Goal: Information Seeking & Learning: Learn about a topic

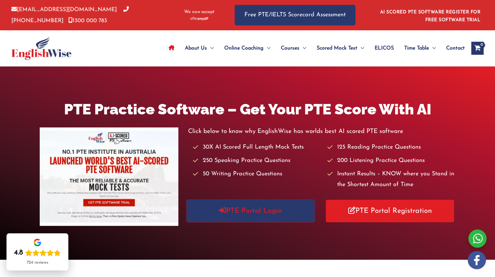
click at [261, 213] on link "PTE Portal Login" at bounding box center [251, 211] width 128 height 22
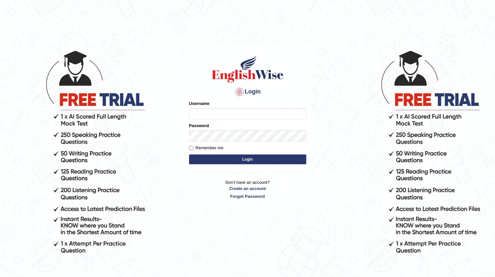
type input "Tamanna29"
click at [244, 161] on button "Login" at bounding box center [247, 159] width 117 height 10
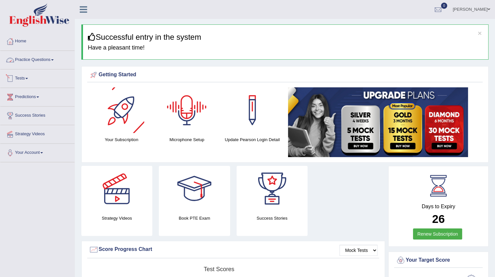
click at [44, 62] on link "Practice Questions" at bounding box center [37, 59] width 74 height 16
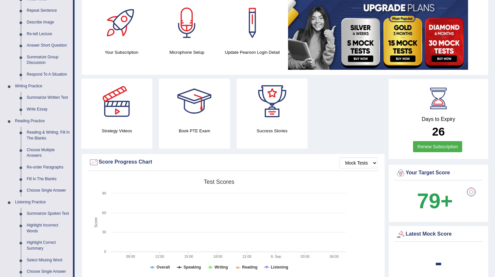
scroll to position [98, 0]
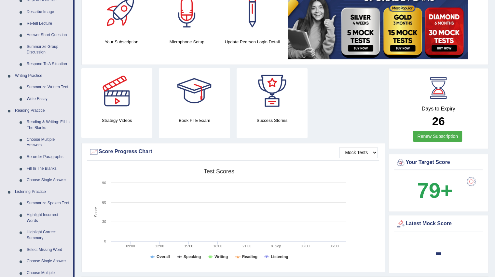
click at [44, 214] on link "Highlight Incorrect Words" at bounding box center [48, 217] width 49 height 17
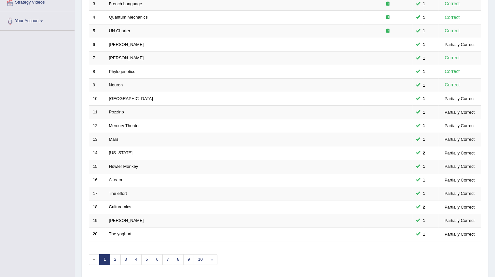
scroll to position [152, 0]
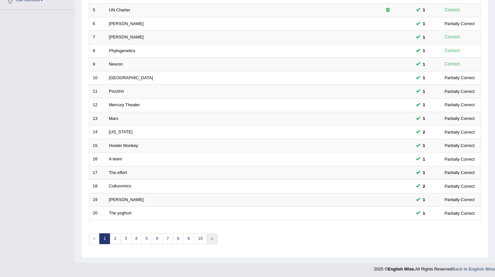
click at [207, 237] on link "»" at bounding box center [212, 238] width 11 height 11
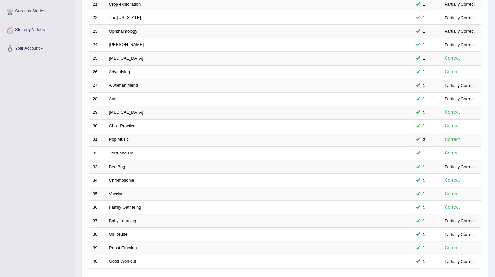
scroll to position [152, 0]
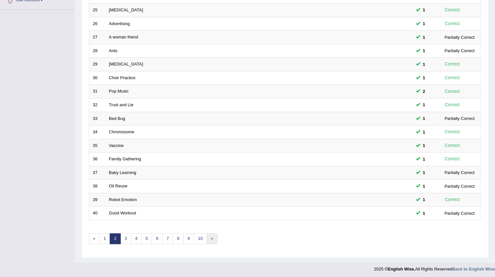
click at [208, 240] on link "»" at bounding box center [212, 238] width 11 height 11
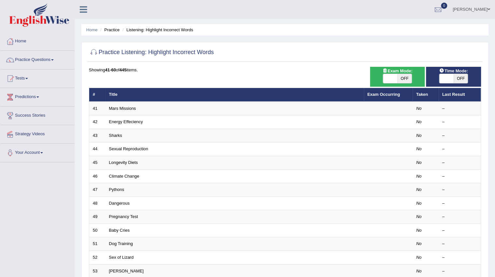
click at [126, 108] on link "Mars Missions" at bounding box center [122, 108] width 27 height 5
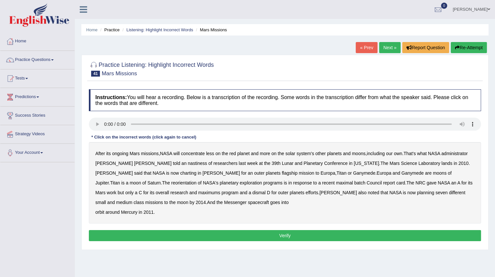
scroll to position [30, 0]
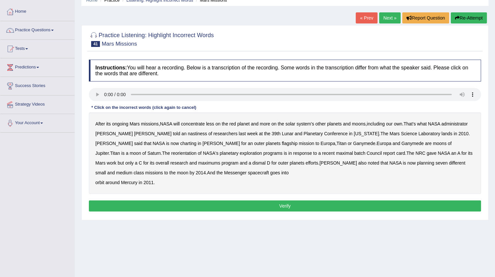
click at [339, 217] on div "Practice Listening: Highlight Incorrect Words 41 Mars Missions Instructions: Yo…" at bounding box center [284, 122] width 407 height 195
click at [180, 143] on b "charting" at bounding box center [188, 143] width 16 height 5
click at [217, 155] on div "After its ongoing Mars missions , NASA will concentrate less on the red planet …" at bounding box center [285, 152] width 392 height 81
click at [336, 154] on b "maximal" at bounding box center [344, 152] width 17 height 5
click at [198, 161] on b "maximums" at bounding box center [209, 162] width 22 height 5
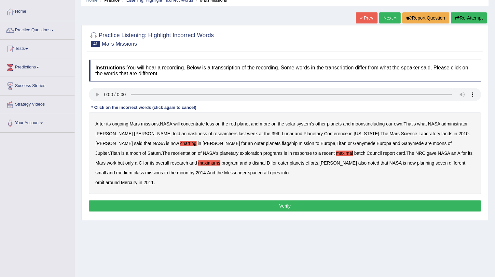
click at [168, 206] on button "Verify" at bounding box center [285, 205] width 392 height 11
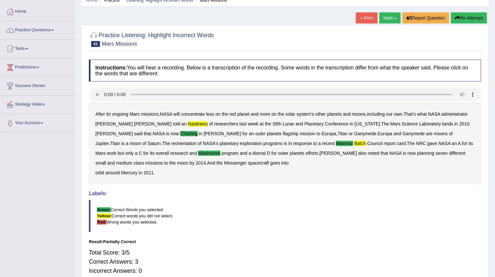
click at [386, 14] on link "Next »" at bounding box center [389, 17] width 21 height 11
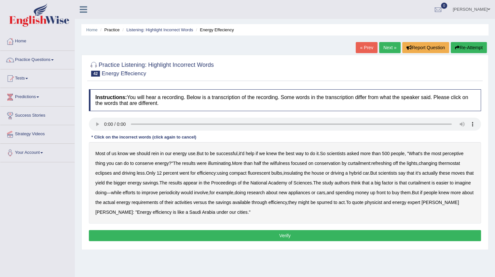
click at [454, 151] on b "perceptive" at bounding box center [453, 153] width 21 height 5
click at [285, 162] on b "wilfulness" at bounding box center [280, 162] width 20 height 5
click at [381, 163] on b "refreshing" at bounding box center [381, 162] width 20 height 5
click at [106, 171] on b "eclipses" at bounding box center [103, 172] width 17 height 5
click at [178, 191] on b "periodicity" at bounding box center [169, 192] width 21 height 5
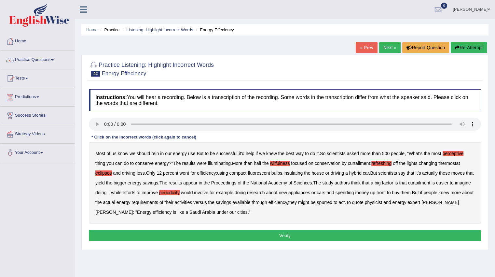
click at [229, 232] on button "Verify" at bounding box center [285, 235] width 392 height 11
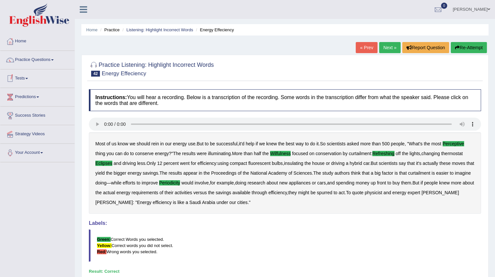
click at [395, 47] on link "Next »" at bounding box center [389, 47] width 21 height 11
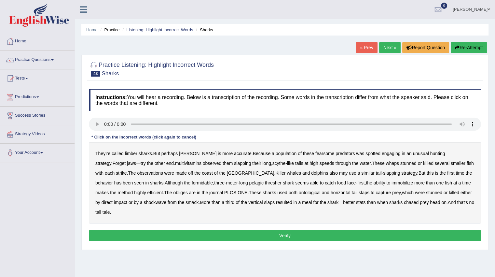
click at [135, 153] on b "limber" at bounding box center [131, 153] width 12 height 5
click at [175, 164] on b "multivitamins" at bounding box center [188, 162] width 26 height 5
click at [130, 194] on div "They're called limber sharks . But perhaps thrasher is more accurate . Because …" at bounding box center [285, 182] width 392 height 81
click at [173, 190] on b "obliges" at bounding box center [180, 192] width 14 height 5
click at [299, 192] on b "ontological" at bounding box center [310, 192] width 22 height 5
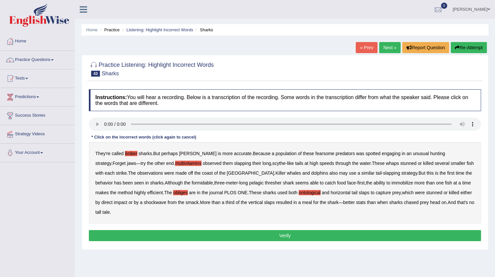
click at [322, 230] on button "Verify" at bounding box center [285, 235] width 392 height 11
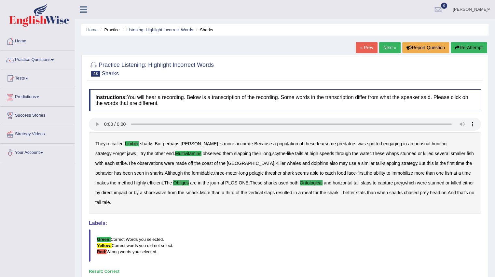
click at [376, 46] on div "« Prev Next » Report Question Re-Attempt" at bounding box center [422, 48] width 133 height 13
click at [381, 47] on link "Next »" at bounding box center [389, 47] width 21 height 11
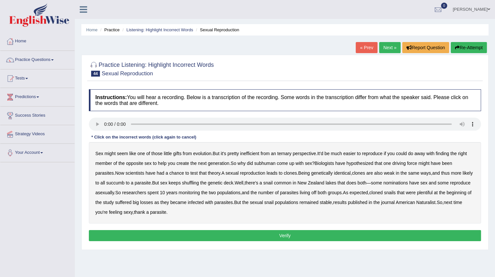
click at [286, 152] on b "ternary" at bounding box center [284, 153] width 14 height 5
click at [266, 163] on b "subhuman" at bounding box center [264, 162] width 21 height 5
click at [408, 182] on b "nominations" at bounding box center [395, 182] width 25 height 5
click at [197, 232] on button "Verify" at bounding box center [285, 235] width 392 height 11
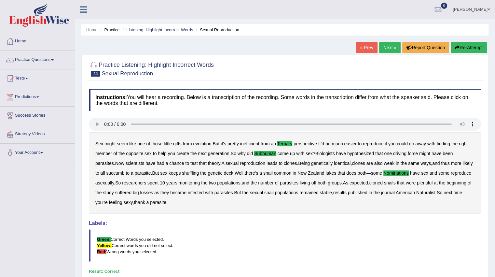
click at [390, 45] on link "Next »" at bounding box center [389, 47] width 21 height 11
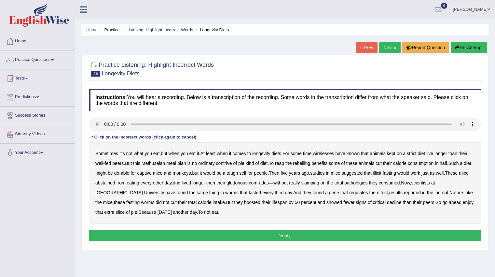
click at [328, 151] on b "wirelesses" at bounding box center [323, 153] width 21 height 5
click at [217, 163] on b "contrive" at bounding box center [224, 162] width 16 height 5
click at [302, 162] on b "rebelling" at bounding box center [301, 162] width 17 height 5
click at [381, 171] on b "illicit" at bounding box center [377, 172] width 8 height 5
click at [368, 183] on b "pathologies" at bounding box center [355, 182] width 23 height 5
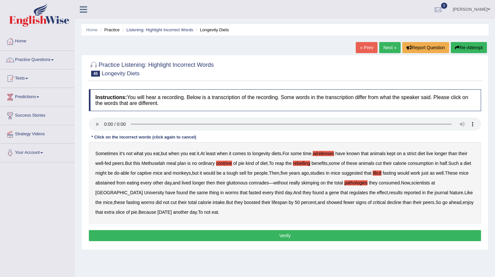
click at [373, 202] on b "critical" at bounding box center [379, 202] width 13 height 5
click at [212, 231] on button "Verify" at bounding box center [285, 235] width 392 height 11
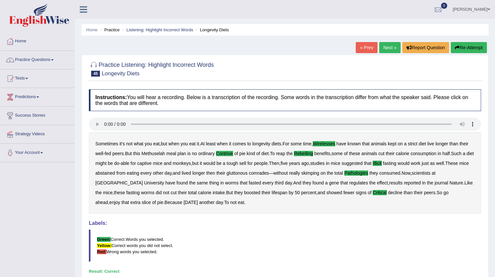
click at [33, 58] on link "Practice Questions" at bounding box center [37, 59] width 74 height 16
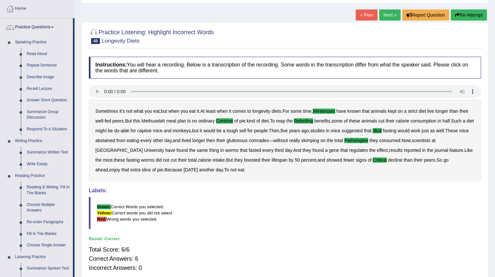
scroll to position [65, 0]
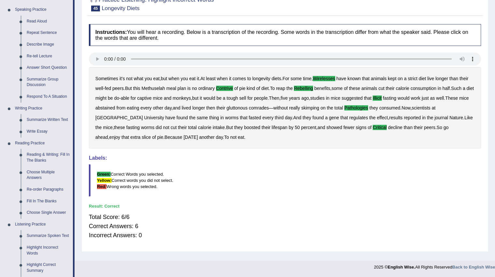
click at [48, 202] on link "Fill In The Blanks" at bounding box center [48, 201] width 49 height 12
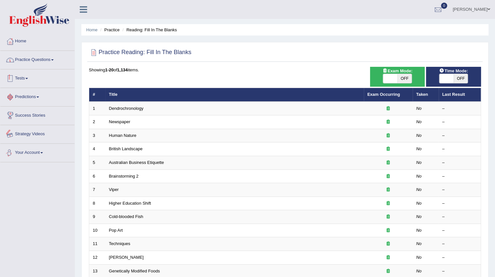
click at [44, 56] on link "Practice Questions" at bounding box center [37, 59] width 74 height 16
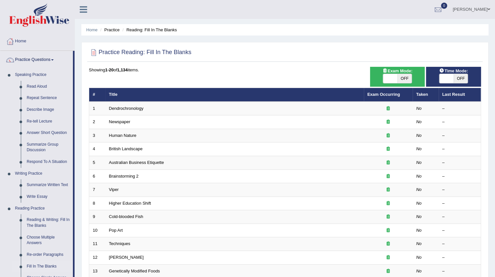
click at [45, 221] on link "Reading & Writing: Fill In The Blanks" at bounding box center [48, 222] width 49 height 17
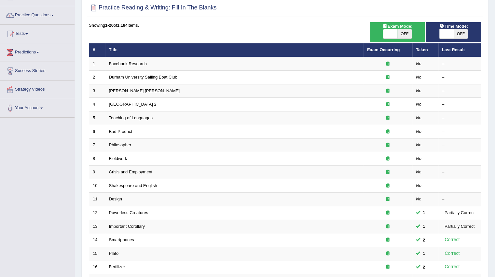
scroll to position [33, 0]
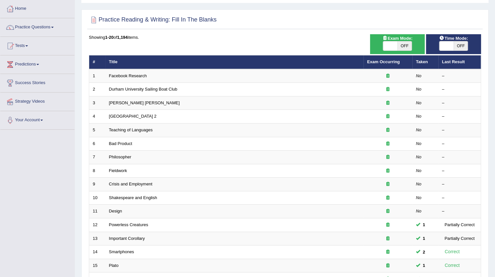
click at [118, 76] on link "Facebook Research" at bounding box center [128, 75] width 38 height 5
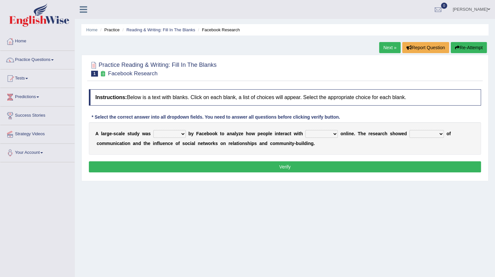
click at [181, 132] on select "surveyed had asked made" at bounding box center [169, 134] width 33 height 8
select select "surveyed"
click at [153, 130] on select "surveyed had asked made" at bounding box center [169, 134] width 33 height 8
click at [336, 131] on select "together all each other another" at bounding box center [321, 134] width 33 height 8
select select "each other"
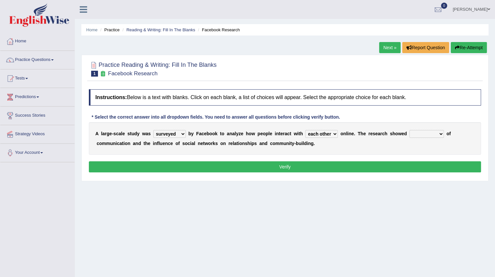
click at [305, 130] on select "together all each other another" at bounding box center [321, 134] width 33 height 8
click at [438, 134] on select "advantages standards fellowships patterns" at bounding box center [426, 134] width 35 height 8
select select "patterns"
click at [409, 130] on select "advantages standards fellowships patterns" at bounding box center [426, 134] width 35 height 8
click at [365, 163] on button "Verify" at bounding box center [285, 166] width 392 height 11
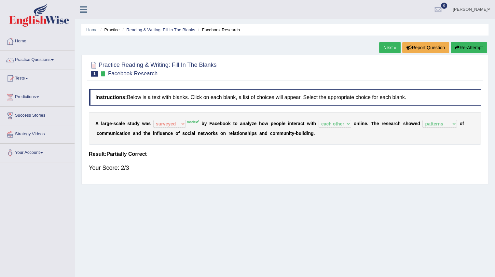
click at [388, 48] on link "Next »" at bounding box center [389, 47] width 21 height 11
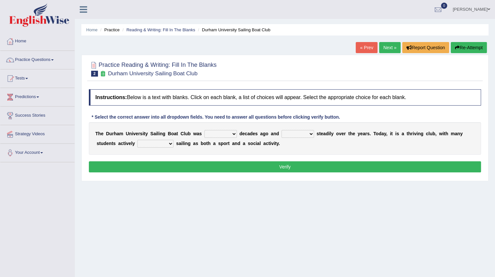
click at [224, 134] on select "found fund founded find" at bounding box center [220, 134] width 33 height 8
click at [204, 130] on select "found fund founded find" at bounding box center [220, 134] width 33 height 8
click at [233, 133] on select "found fund founded find" at bounding box center [220, 134] width 33 height 8
select select "found"
click at [204, 130] on select "found fund founded find" at bounding box center [220, 134] width 33 height 8
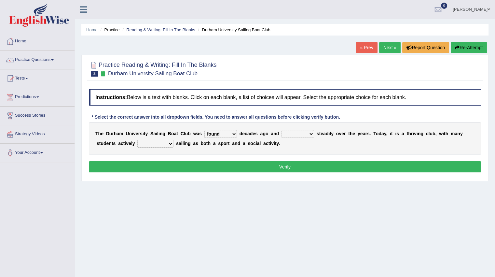
click at [308, 133] on select "grow growing has grown grown" at bounding box center [298, 134] width 33 height 8
select select "growing"
click at [282, 130] on select "grow growing has grown grown" at bounding box center [298, 134] width 33 height 8
click at [158, 140] on select "enjoy enjoyed are enjoying enjoying" at bounding box center [155, 144] width 36 height 8
select select "enjoy"
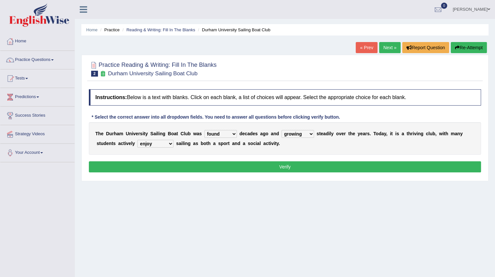
click at [137, 140] on select "enjoy enjoyed are enjoying enjoying" at bounding box center [155, 144] width 36 height 8
click at [274, 166] on button "Verify" at bounding box center [285, 166] width 392 height 11
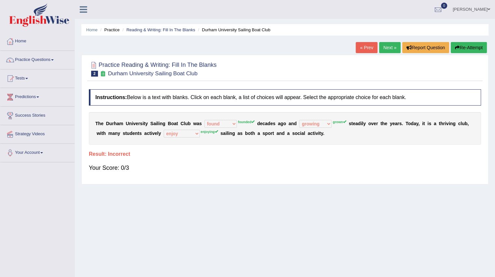
click at [393, 45] on link "Next »" at bounding box center [389, 47] width 21 height 11
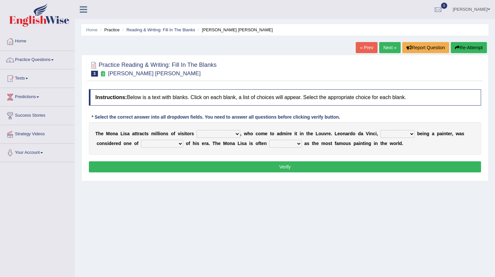
click at [239, 133] on select "around the year the all year all year round per year" at bounding box center [219, 134] width 44 height 8
select select "per year"
click at [197, 130] on select "around the year the all year all year round per year" at bounding box center [219, 134] width 44 height 8
click at [387, 132] on select "rather than as much as as well as as long as" at bounding box center [397, 134] width 34 height 8
click at [160, 141] on select "better artists artist the better artist the best artists" at bounding box center [162, 144] width 42 height 8
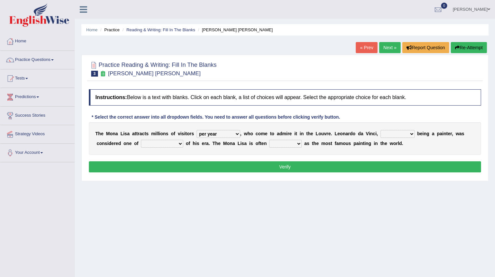
select select "the best artists"
click at [141, 140] on select "better artists artist the better artist the best artists" at bounding box center [162, 144] width 42 height 8
click at [297, 143] on select "classified suggested predicted described" at bounding box center [285, 144] width 33 height 8
select select "classified"
click at [269, 140] on select "classified suggested predicted described" at bounding box center [285, 144] width 33 height 8
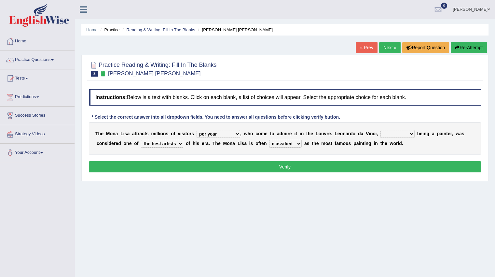
click at [394, 132] on select "rather than as much as as well as as long as" at bounding box center [397, 134] width 34 height 8
select select "as well as"
click at [380, 130] on select "rather than as much as as well as as long as" at bounding box center [397, 134] width 34 height 8
click at [385, 164] on button "Verify" at bounding box center [285, 166] width 392 height 11
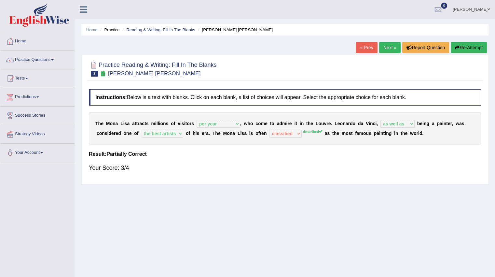
click at [388, 48] on link "Next »" at bounding box center [389, 47] width 21 height 11
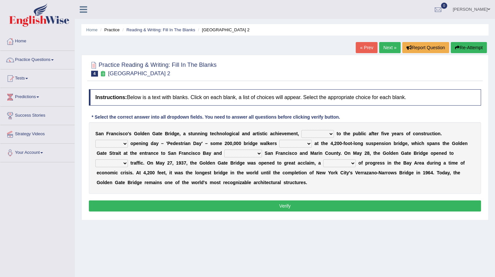
click at [327, 134] on select "opens closes appears equals" at bounding box center [317, 134] width 33 height 8
select select "opens"
click at [301, 130] on select "opens closes appears equals" at bounding box center [317, 134] width 33 height 8
click at [123, 145] on select "On During Since When" at bounding box center [111, 144] width 33 height 8
select select "On"
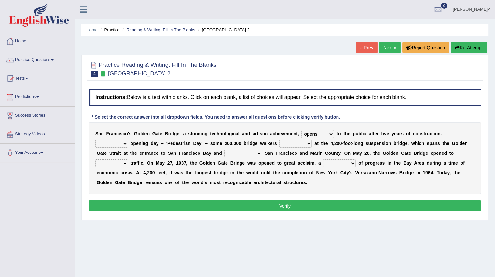
click at [95, 140] on select "On During Since When" at bounding box center [111, 144] width 33 height 8
click at [298, 144] on select "stationed looked marveled laughed" at bounding box center [295, 144] width 33 height 8
select select "stationed"
click at [279, 140] on select "stationed looked marveled laughed" at bounding box center [295, 144] width 33 height 8
click at [252, 155] on select "separates connects channels differentiates" at bounding box center [243, 153] width 38 height 8
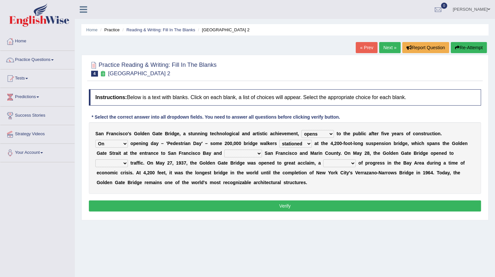
select select "connects"
click at [224, 149] on select "separates connects channels differentiates" at bounding box center [243, 153] width 38 height 8
click at [262, 154] on b at bounding box center [263, 152] width 3 height 5
click at [260, 154] on select "separates connects channels differentiates" at bounding box center [243, 153] width 38 height 8
click at [375, 156] on div "S a n F r a n c i s c o ' s G o l d e n G a t e B r i d g e , a s t u n n i n g…" at bounding box center [285, 158] width 392 height 72
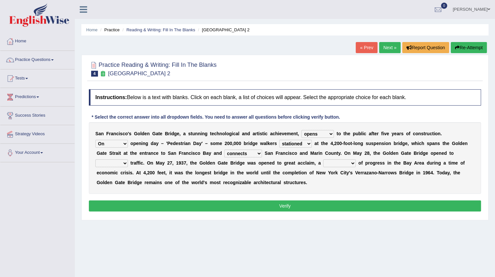
click at [125, 164] on select "aquatic vehicular airborne watertight" at bounding box center [111, 163] width 33 height 8
select select "vehicular"
click at [95, 159] on select "aquatic vehicular airborne watertight" at bounding box center [111, 163] width 33 height 8
click at [343, 162] on select "denial symbol technique yield" at bounding box center [339, 163] width 33 height 8
select select "symbol"
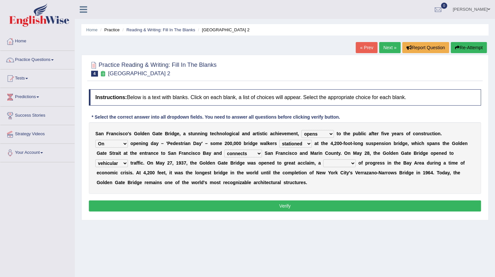
click at [323, 159] on select "denial symbol technique yield" at bounding box center [339, 163] width 33 height 8
click at [297, 202] on button "Verify" at bounding box center [285, 205] width 392 height 11
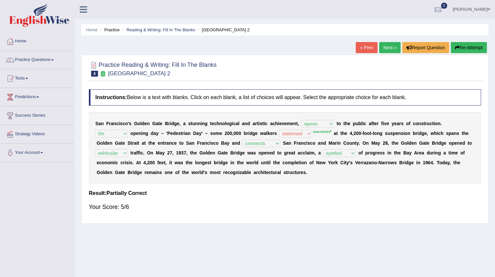
click at [384, 46] on link "Next »" at bounding box center [389, 47] width 21 height 11
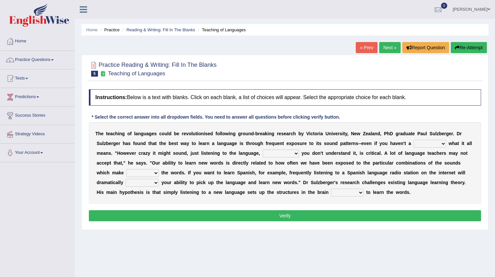
click at [432, 143] on select "dew claw clue due" at bounding box center [430, 144] width 33 height 8
select select "clue"
click at [414, 140] on select "dew claw clue due" at bounding box center [430, 144] width 33 height 8
click at [290, 154] on select "but also all together even though if so" at bounding box center [281, 153] width 36 height 8
select select "even though"
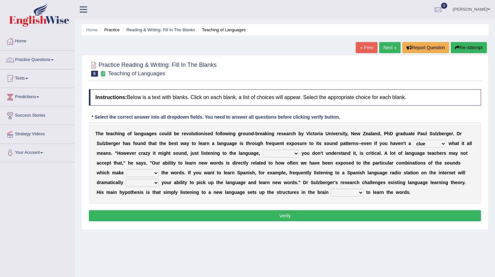
click at [263, 149] on select "but also all together even though if so" at bounding box center [281, 153] width 36 height 8
click at [129, 170] on select "down up of on" at bounding box center [142, 173] width 33 height 8
select select "up"
click at [126, 169] on select "down up of on" at bounding box center [142, 173] width 33 height 8
click at [152, 173] on select "down up of on" at bounding box center [142, 173] width 33 height 8
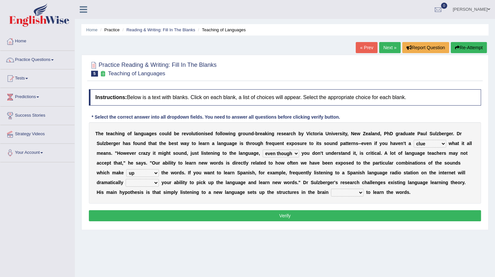
click at [126, 169] on select "down up of on" at bounding box center [142, 173] width 33 height 8
click at [146, 183] on select "evaluate exaggerate describe boost" at bounding box center [142, 183] width 33 height 8
select select "boost"
click at [126, 179] on select "evaluate exaggerate describe boost" at bounding box center [142, 183] width 33 height 8
click at [163, 181] on b "y" at bounding box center [162, 182] width 3 height 5
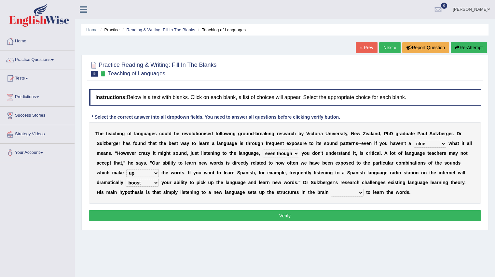
click at [151, 181] on select "evaluate exaggerate describe boost" at bounding box center [142, 183] width 33 height 8
click at [196, 190] on b "g" at bounding box center [197, 191] width 3 height 5
click at [357, 191] on select "requiring required directed to require" at bounding box center [347, 192] width 33 height 8
select select "required"
click at [331, 188] on select "requiring required directed to require" at bounding box center [347, 192] width 33 height 8
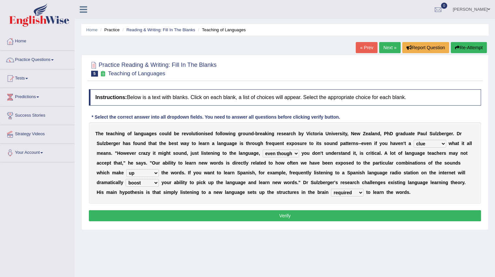
click at [324, 210] on button "Verify" at bounding box center [285, 215] width 392 height 11
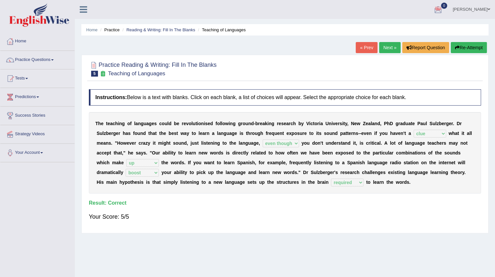
click at [385, 46] on link "Next »" at bounding box center [389, 47] width 21 height 11
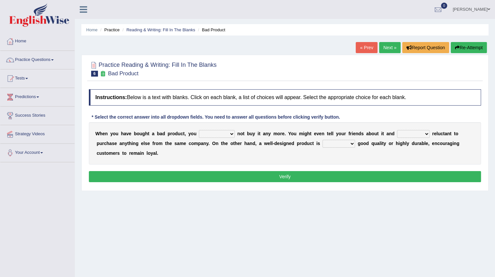
click at [225, 134] on select "would have should have should" at bounding box center [217, 134] width 36 height 8
select select "should"
click at [199, 130] on select "would have should have should" at bounding box center [217, 134] width 36 height 8
click at [422, 133] on select "is are be being" at bounding box center [413, 134] width 33 height 8
select select "be"
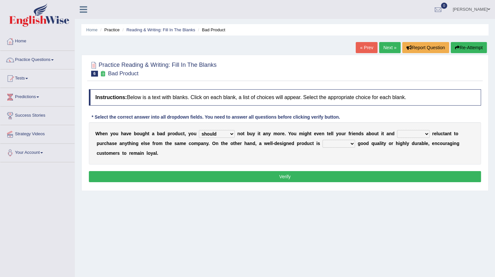
click at [397, 130] on select "is are be being" at bounding box center [413, 134] width 33 height 8
click at [336, 142] on select "both also neither either" at bounding box center [339, 144] width 33 height 8
select select "either"
click at [323, 140] on select "both also neither either" at bounding box center [339, 144] width 33 height 8
click at [339, 176] on button "Verify" at bounding box center [285, 176] width 392 height 11
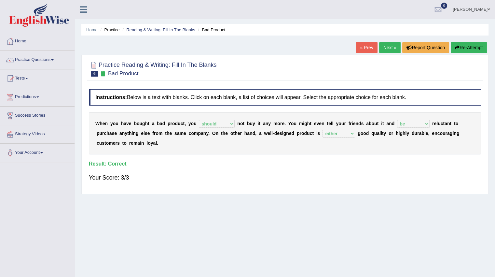
click at [384, 47] on link "Next »" at bounding box center [389, 47] width 21 height 11
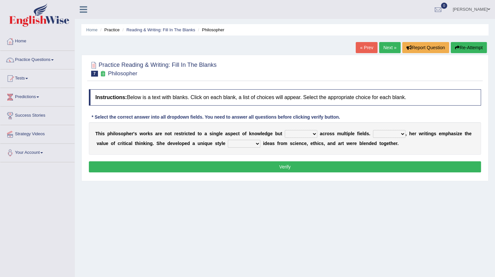
click at [312, 133] on select "constrain contain assemble extend" at bounding box center [301, 134] width 33 height 8
select select "extend"
click at [285, 130] on select "constrain contain assemble extend" at bounding box center [301, 134] width 33 height 8
click at [391, 133] on select "Rather So Moreover Likely" at bounding box center [389, 134] width 33 height 8
select select "So"
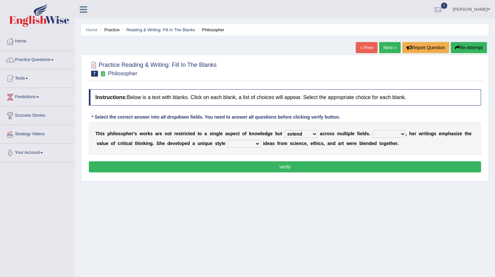
click at [373, 130] on select "Rather So Moreover Likely" at bounding box center [389, 134] width 33 height 8
click at [248, 144] on select "in that that which in which" at bounding box center [244, 144] width 33 height 8
select select "in which"
click at [228, 140] on select "in that that which in which" at bounding box center [244, 144] width 33 height 8
click at [252, 165] on button "Verify" at bounding box center [285, 166] width 392 height 11
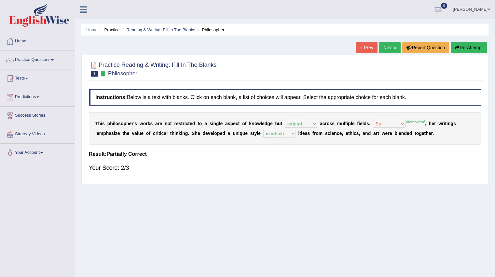
click at [389, 49] on link "Next »" at bounding box center [389, 47] width 21 height 11
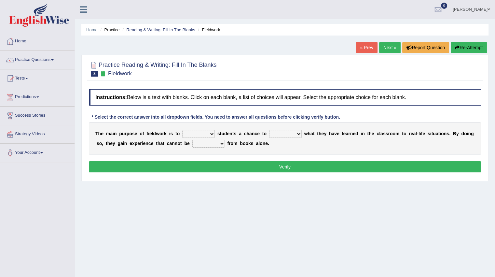
click at [210, 133] on select "resemble stow rave offer" at bounding box center [198, 134] width 33 height 8
select select "offer"
click at [182, 130] on select "resemble stow rave offer" at bounding box center [198, 134] width 33 height 8
click at [292, 132] on select "compare align apply dismount" at bounding box center [285, 134] width 33 height 8
select select "apply"
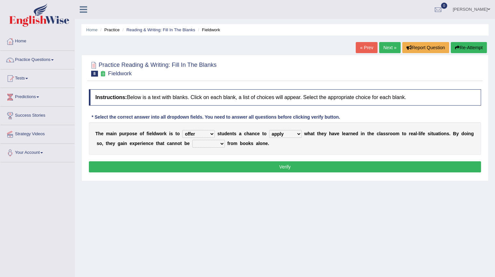
click at [269, 130] on select "compare align apply dismount" at bounding box center [285, 134] width 33 height 8
click at [216, 143] on select "originated prepared obtained touted" at bounding box center [208, 144] width 33 height 8
select select "obtained"
click at [192, 140] on select "originated prepared obtained touted" at bounding box center [208, 144] width 33 height 8
click at [249, 161] on button "Verify" at bounding box center [285, 166] width 392 height 11
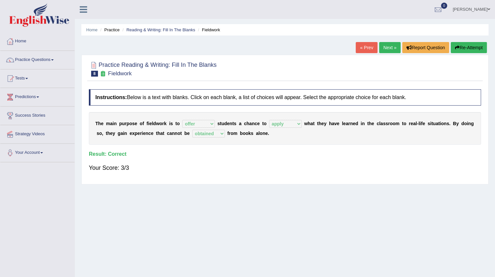
click at [393, 48] on link "Next »" at bounding box center [389, 47] width 21 height 11
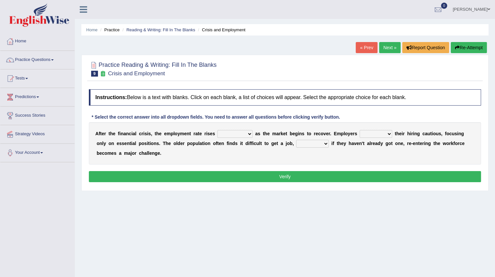
click at [244, 132] on select "normally conversely strenuously sharply" at bounding box center [234, 134] width 35 height 8
select select "sharply"
click at [217, 130] on select "normally conversely strenuously sharply" at bounding box center [234, 134] width 35 height 8
click at [372, 134] on select "keeping kept keep are kept" at bounding box center [376, 134] width 33 height 8
select select "keep"
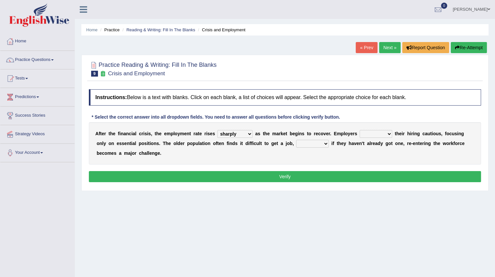
click at [360, 130] on select "keeping kept keep are kept" at bounding box center [376, 134] width 33 height 8
click at [325, 145] on select "although while then because" at bounding box center [312, 144] width 33 height 8
click at [346, 145] on b at bounding box center [347, 143] width 3 height 5
click at [324, 144] on select "although while then because" at bounding box center [312, 144] width 33 height 8
select select "because"
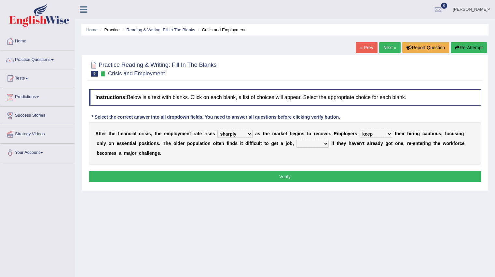
click at [296, 140] on select "although while then because" at bounding box center [312, 144] width 33 height 8
click at [315, 177] on button "Verify" at bounding box center [285, 176] width 392 height 11
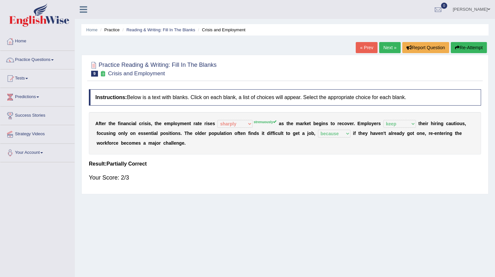
click at [380, 48] on link "Next »" at bounding box center [389, 47] width 21 height 11
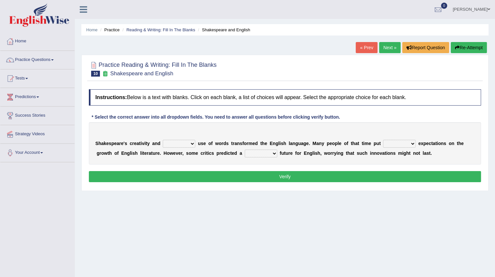
click at [184, 145] on select "idealized intensive fancied inventive" at bounding box center [179, 144] width 33 height 8
select select "idealized"
click at [163, 140] on select "idealized intensive fancied inventive" at bounding box center [179, 144] width 33 height 8
click at [412, 141] on select "wide much high more" at bounding box center [399, 144] width 33 height 8
select select "high"
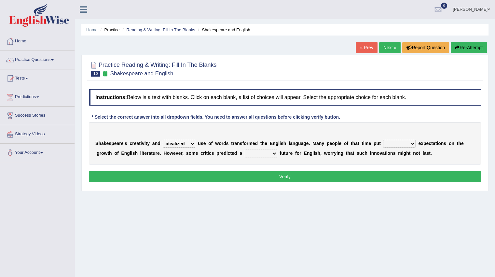
click at [383, 140] on select "wide much high more" at bounding box center [399, 144] width 33 height 8
click at [274, 152] on select "monetary promising irresistible daunting" at bounding box center [261, 153] width 33 height 8
select select "daunting"
click at [245, 149] on select "monetary promising irresistible daunting" at bounding box center [261, 153] width 33 height 8
click at [346, 177] on button "Verify" at bounding box center [285, 176] width 392 height 11
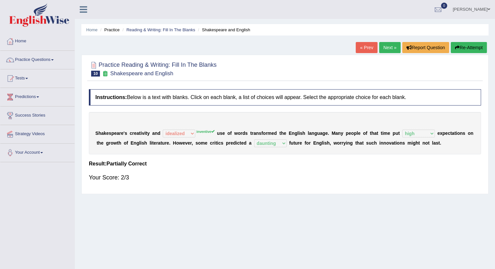
click at [383, 46] on link "Next »" at bounding box center [389, 47] width 21 height 11
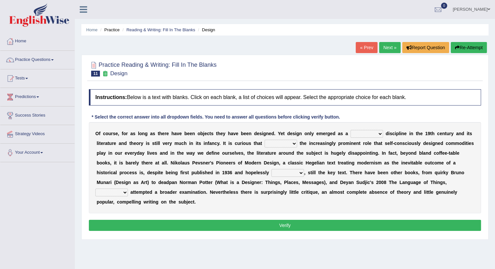
click at [364, 130] on select "bilateral ubiquitous foremost dedicated" at bounding box center [367, 134] width 33 height 8
select select "foremost"
click at [351, 130] on select "bilateral ubiquitous foremost dedicated" at bounding box center [367, 134] width 33 height 8
click at [293, 144] on select "since despite within through" at bounding box center [281, 144] width 33 height 8
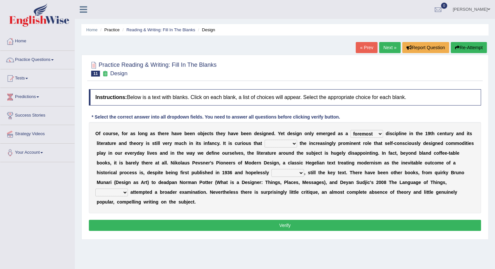
click at [292, 141] on select "since despite within through" at bounding box center [281, 144] width 33 height 8
click at [249, 159] on div "O f c o u r s e , f o r a s l o n g a s t h e r e h a v e b e e n o b j e c t s…" at bounding box center [285, 167] width 392 height 91
click at [293, 143] on select "since despite within through" at bounding box center [281, 144] width 33 height 8
click at [265, 140] on select "since despite within through" at bounding box center [281, 144] width 33 height 8
click at [290, 142] on select "since despite within through" at bounding box center [281, 144] width 33 height 8
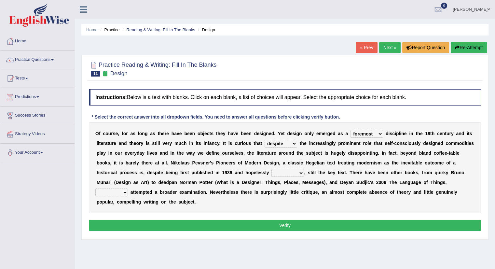
click at [265, 140] on select "since despite within through" at bounding box center [281, 144] width 33 height 8
click at [280, 141] on select "since despite within through" at bounding box center [281, 144] width 33 height 8
select select "since"
click at [265, 140] on select "since despite within through" at bounding box center [281, 144] width 33 height 8
click at [293, 172] on select "dates dating date dated" at bounding box center [287, 173] width 33 height 8
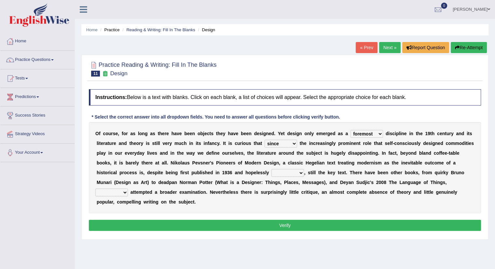
select select "dated"
click at [271, 169] on select "dates dating date dated" at bounding box center [287, 173] width 33 height 8
